Goal: Task Accomplishment & Management: Manage account settings

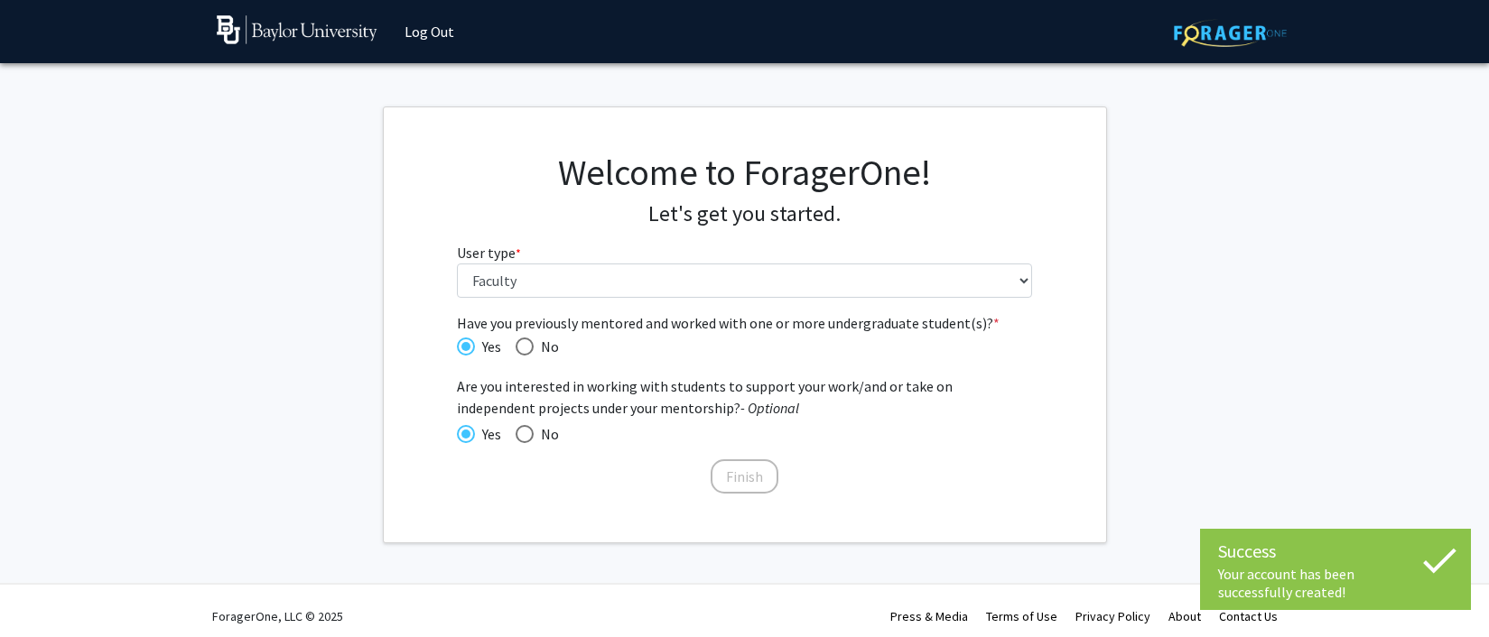
select select "5: faculty"
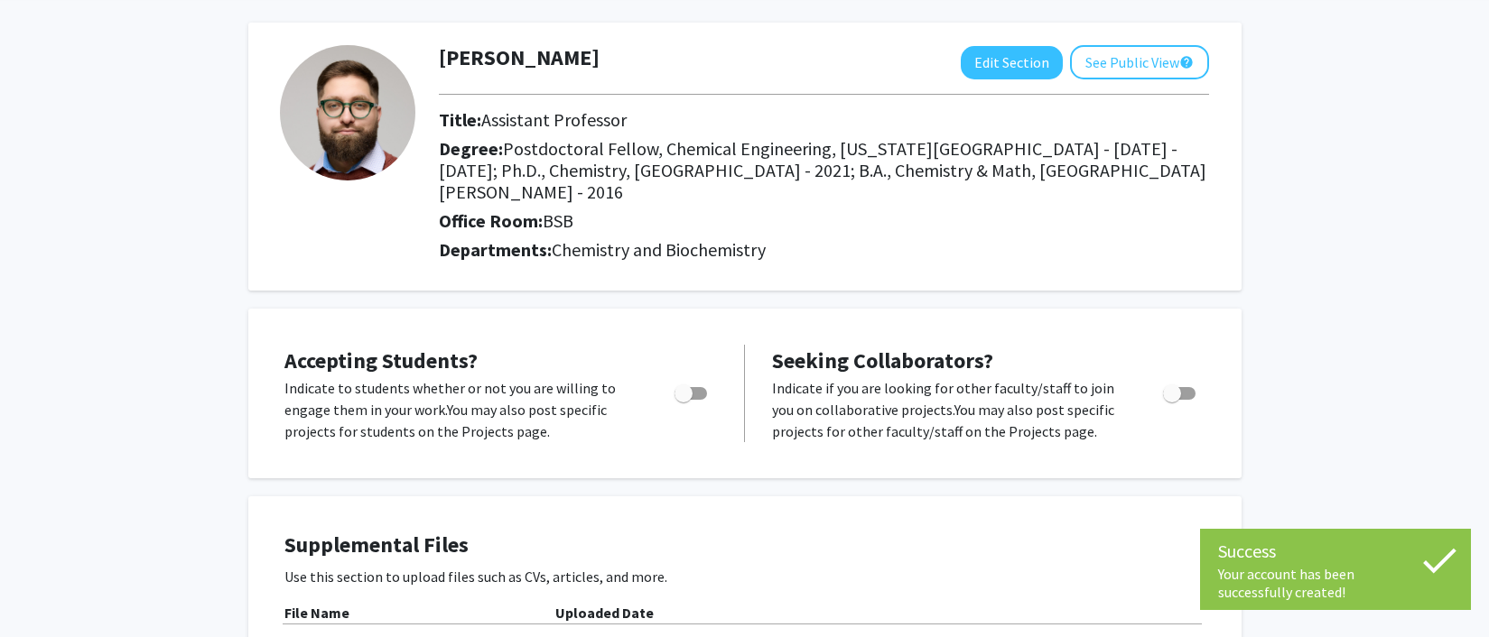
scroll to position [265, 0]
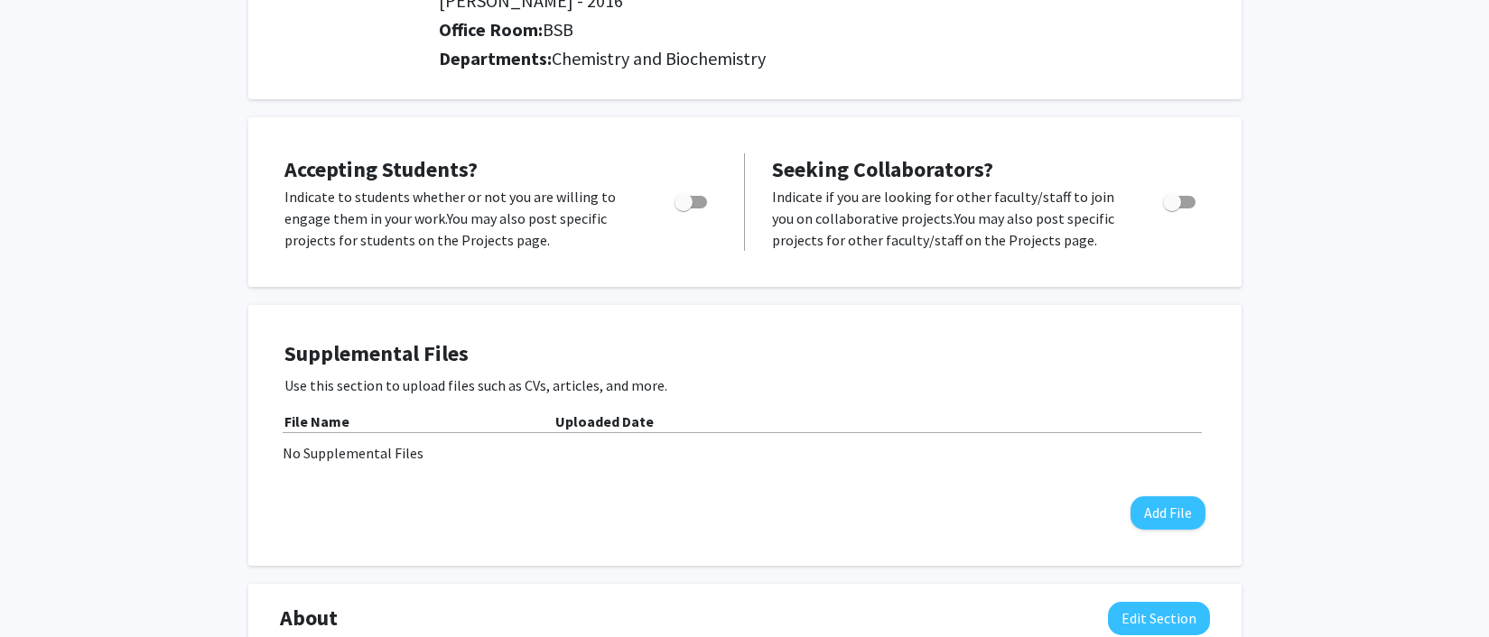
click at [695, 206] on span "Toggle" at bounding box center [690, 202] width 33 height 13
click at [684, 209] on input "Would you like to permit student requests?" at bounding box center [683, 209] width 1 height 1
checkbox input "true"
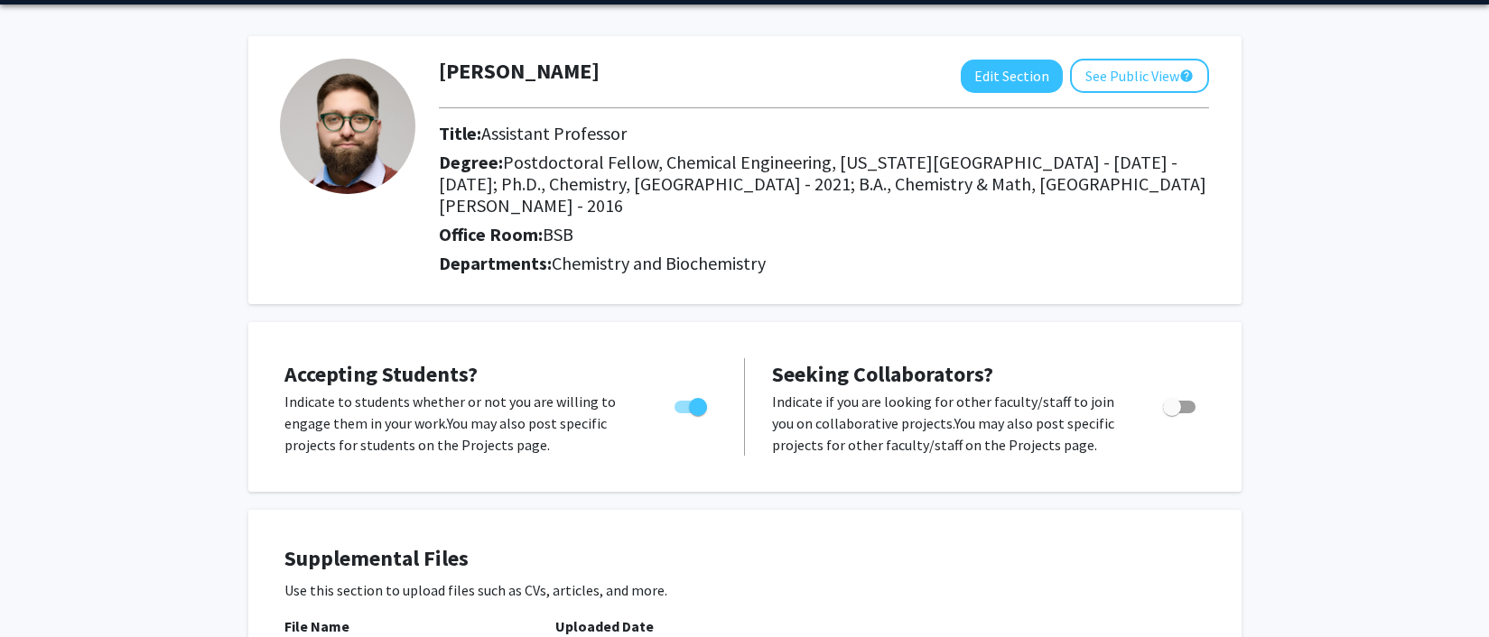
scroll to position [0, 0]
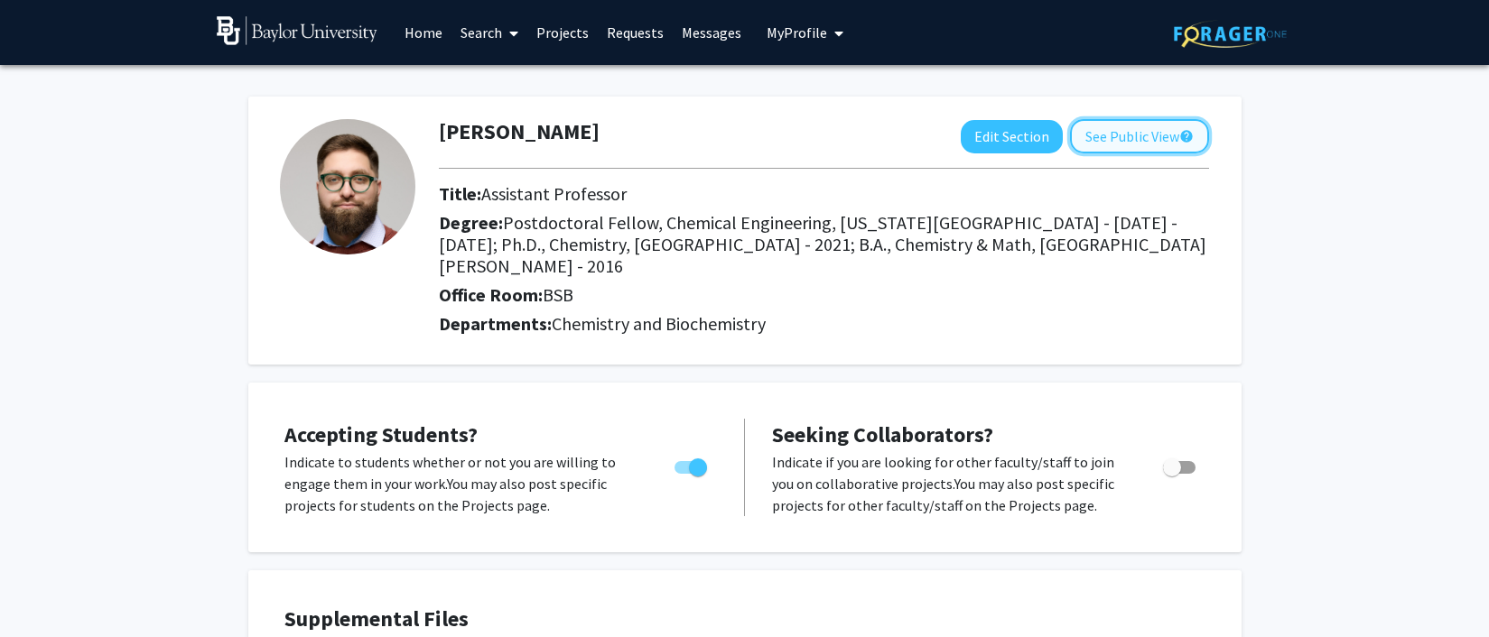
click at [1104, 129] on button "See Public View help" at bounding box center [1139, 136] width 139 height 34
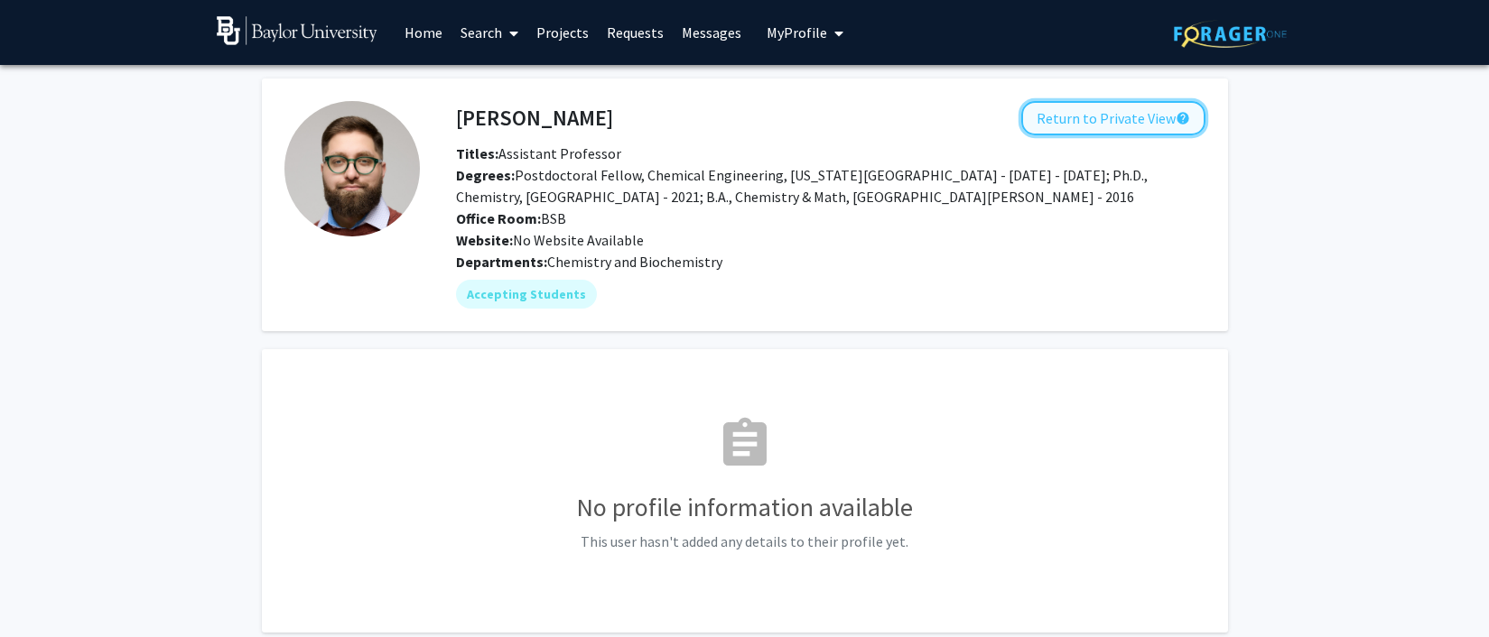
click at [1102, 124] on button "Return to Private View help" at bounding box center [1113, 118] width 184 height 34
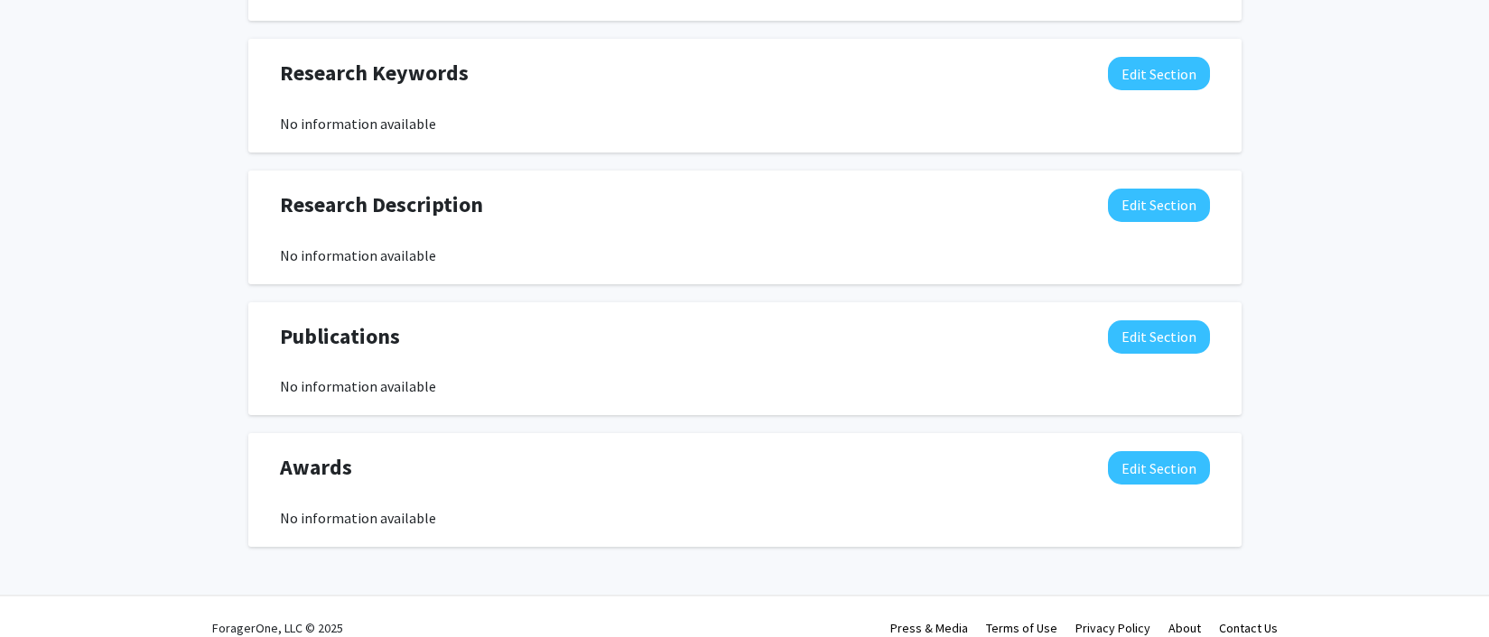
scroll to position [945, 0]
